Goal: Information Seeking & Learning: Learn about a topic

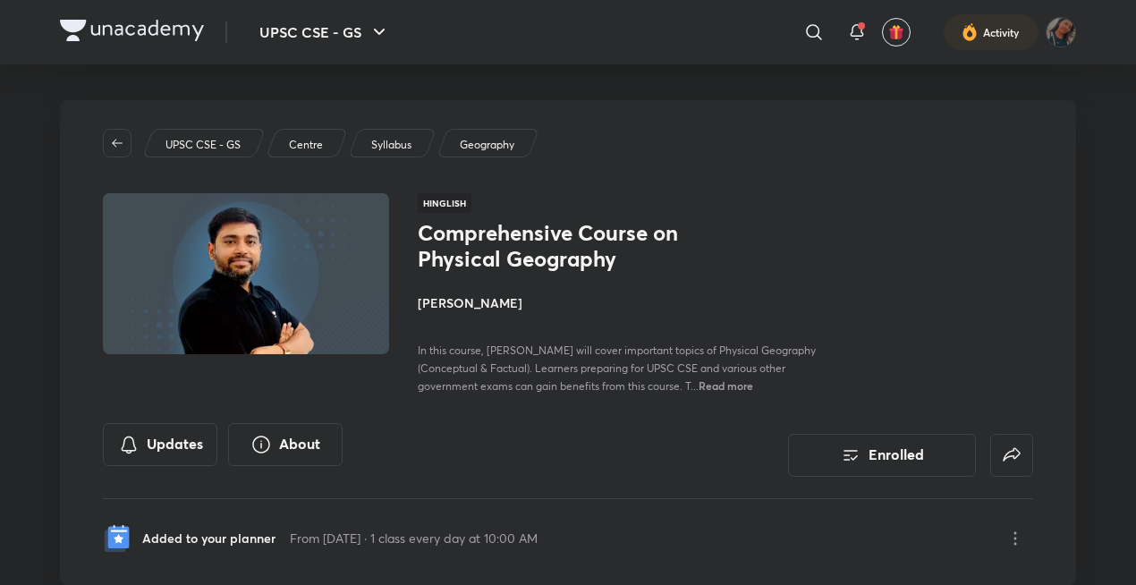
click at [583, 361] on span "In this course, [PERSON_NAME] will cover important topics of Physical Geography…" at bounding box center [617, 368] width 398 height 49
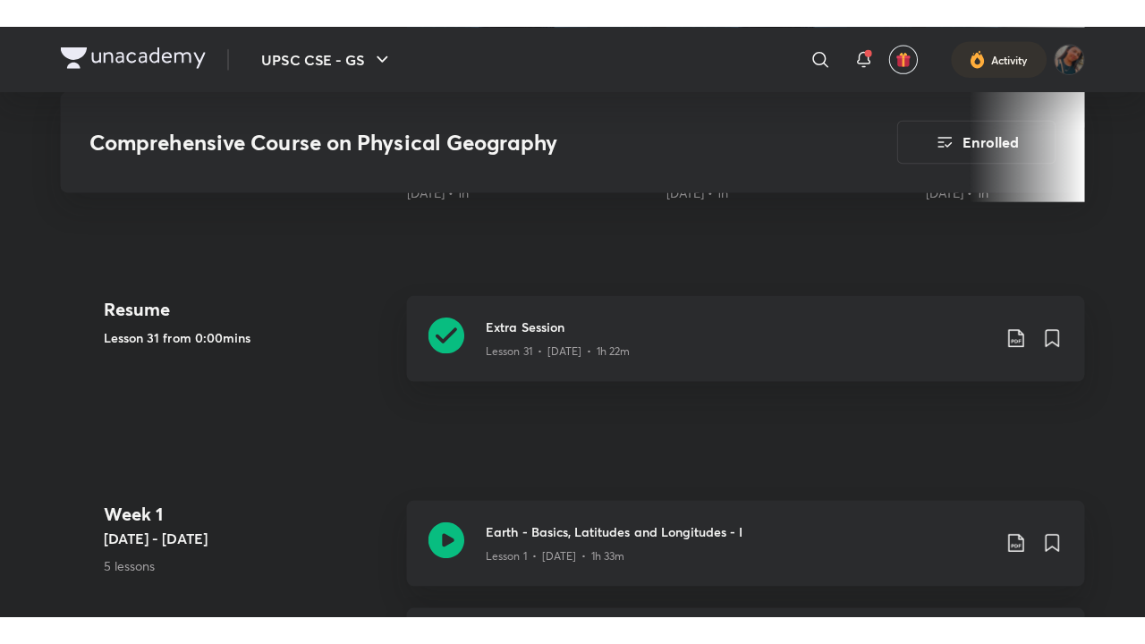
scroll to position [750, 0]
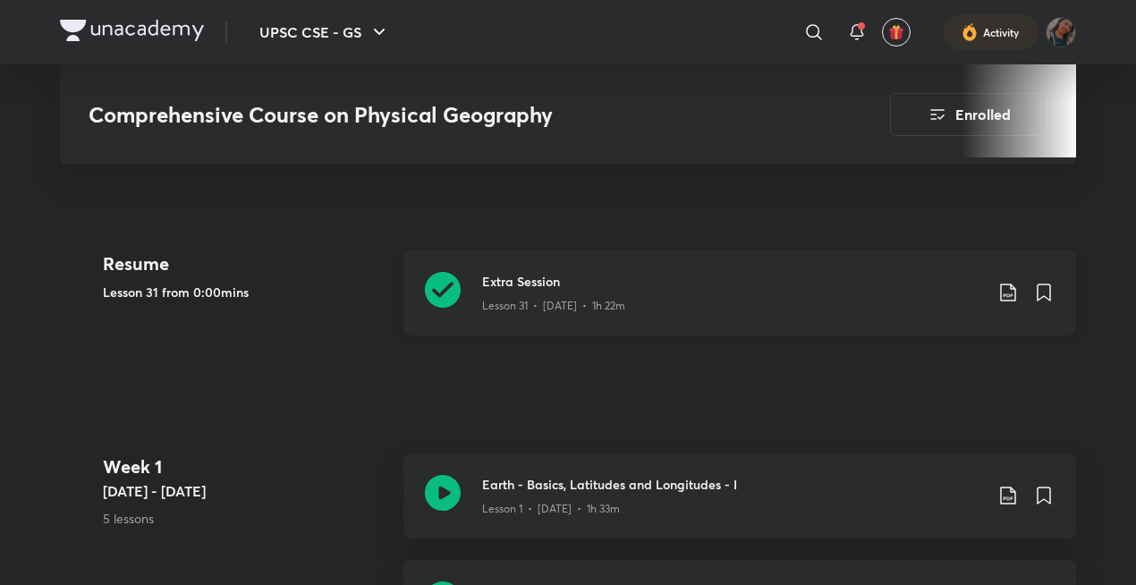
click at [788, 272] on h3 "Extra Session" at bounding box center [732, 281] width 501 height 19
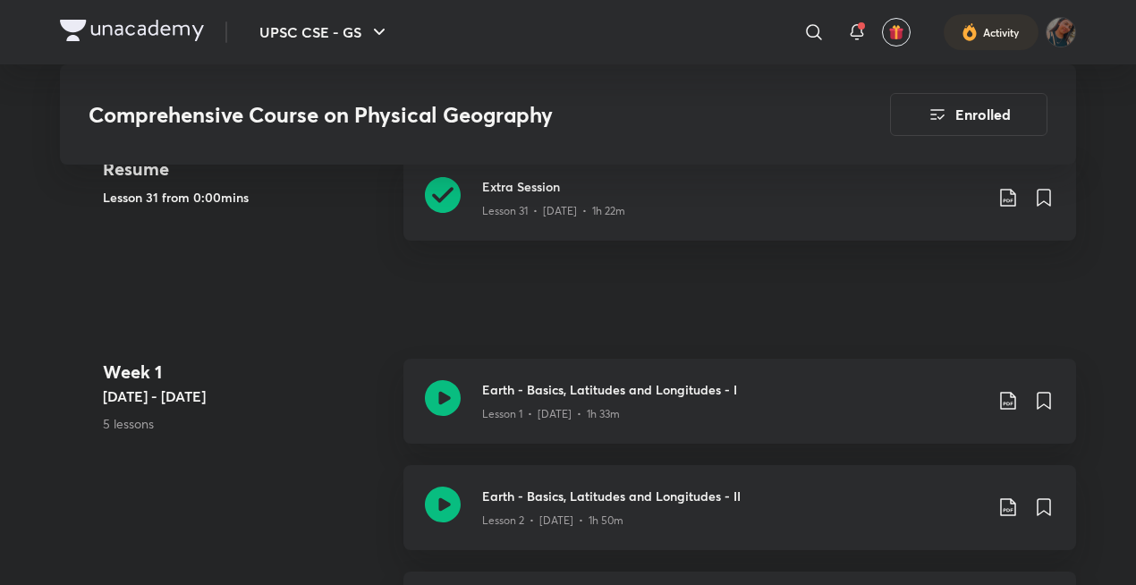
scroll to position [832, 0]
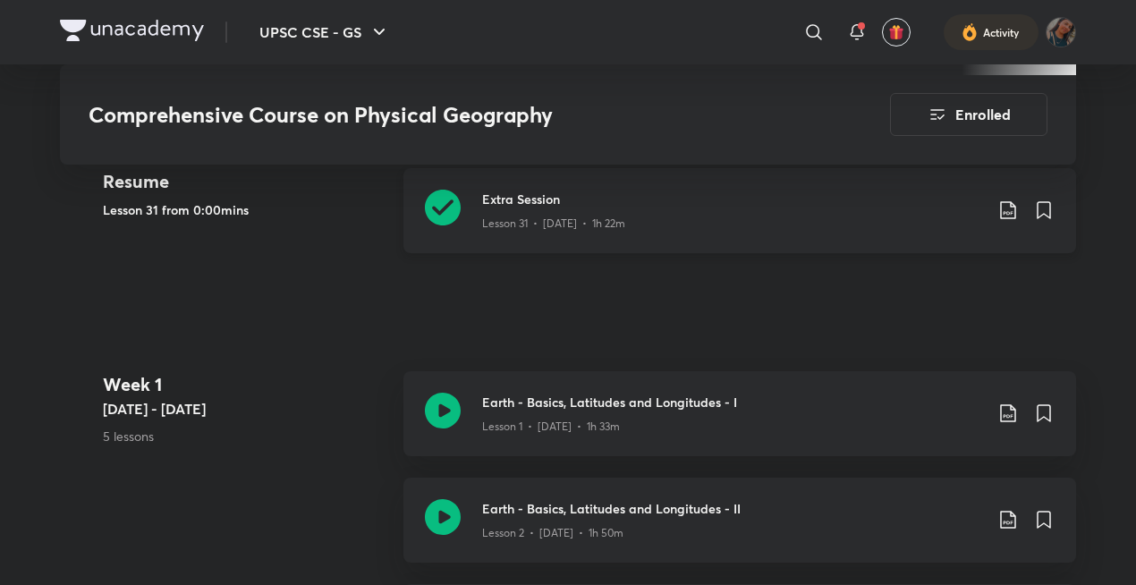
click at [839, 224] on div "Extra Session Lesson 31 • May 27 • 1h 22m" at bounding box center [739, 210] width 673 height 85
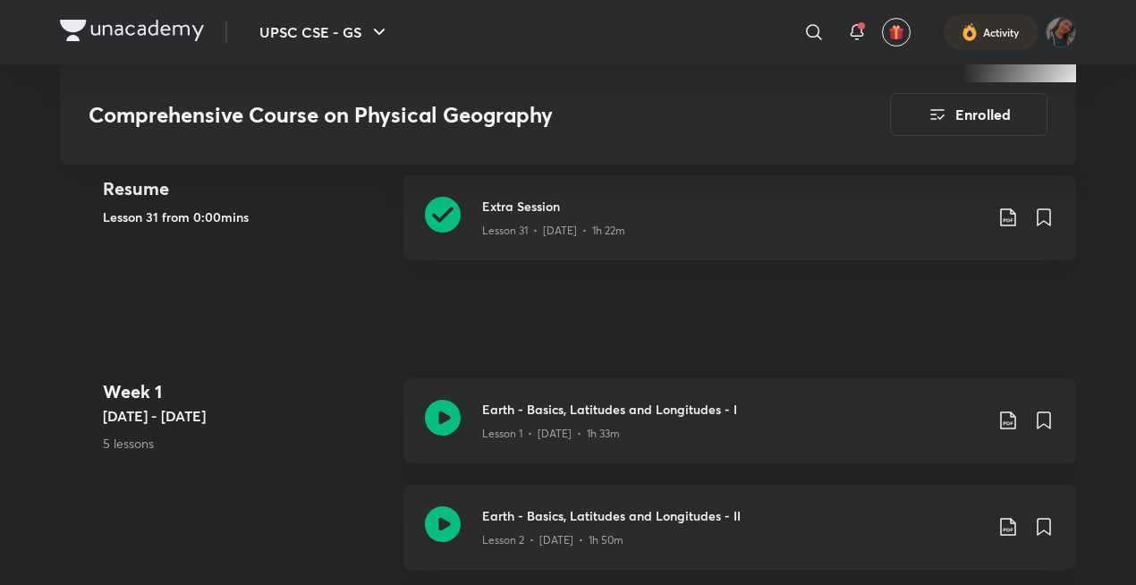
scroll to position [840, 0]
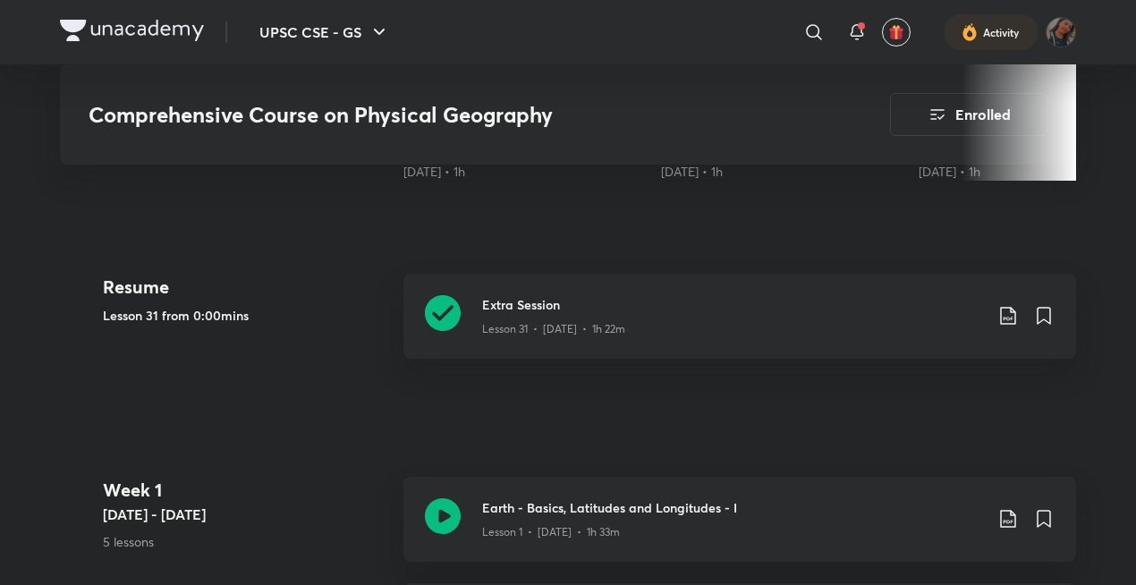
scroll to position [714, 0]
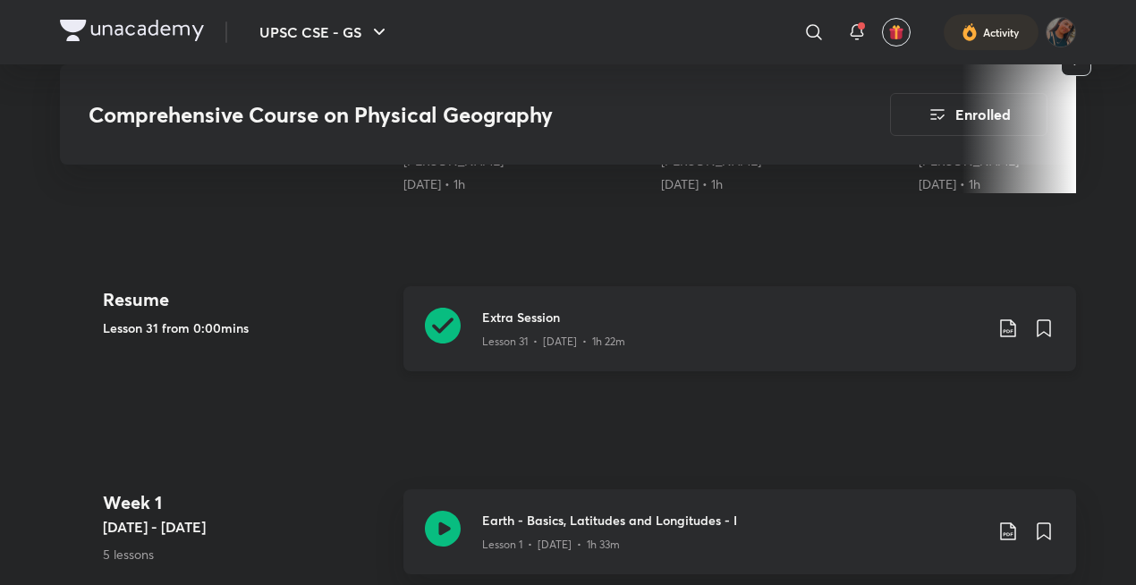
click at [444, 330] on icon at bounding box center [443, 326] width 36 height 36
